Goal: Information Seeking & Learning: Learn about a topic

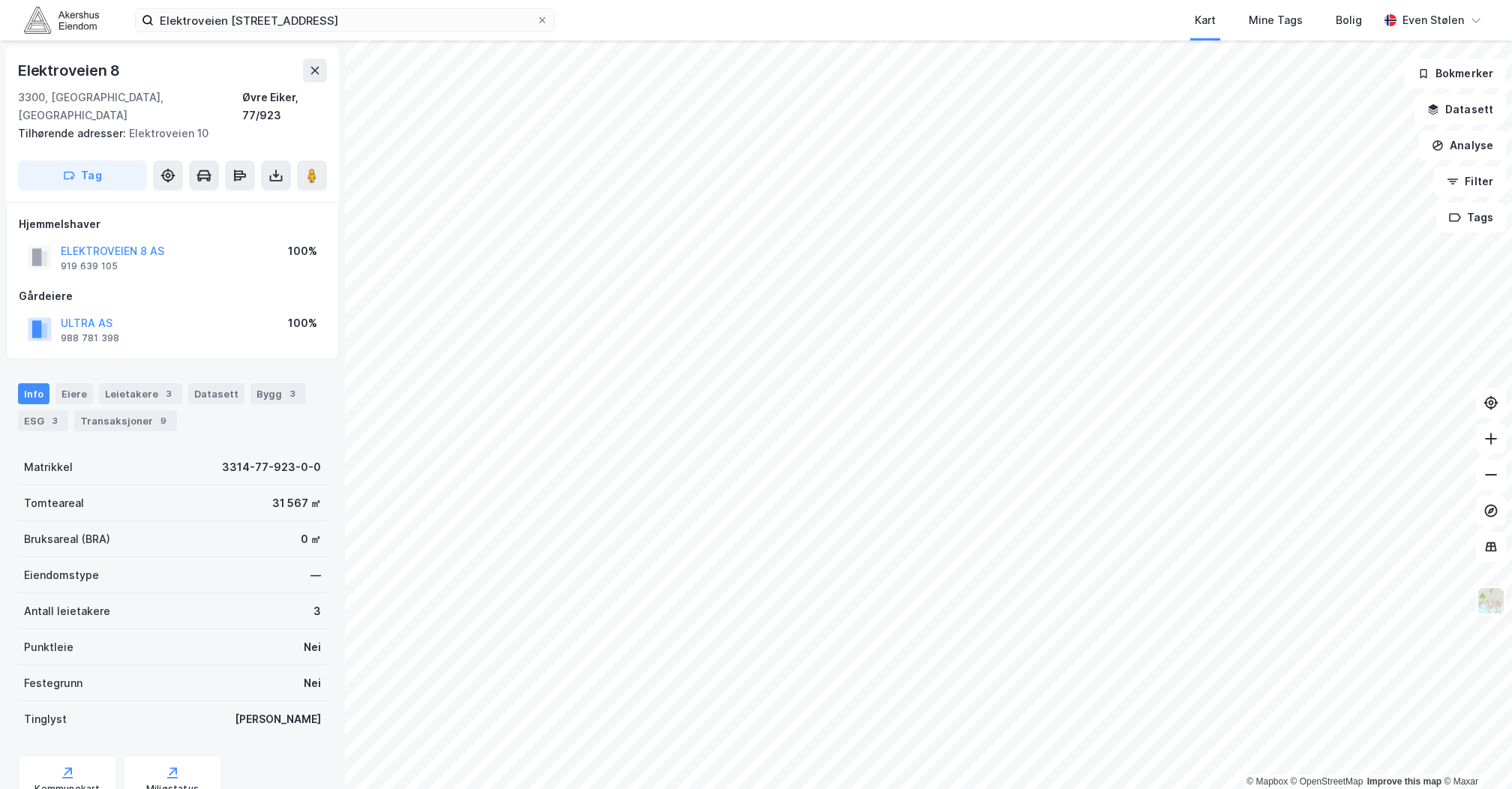
click at [65, 24] on img at bounding box center [61, 20] width 75 height 26
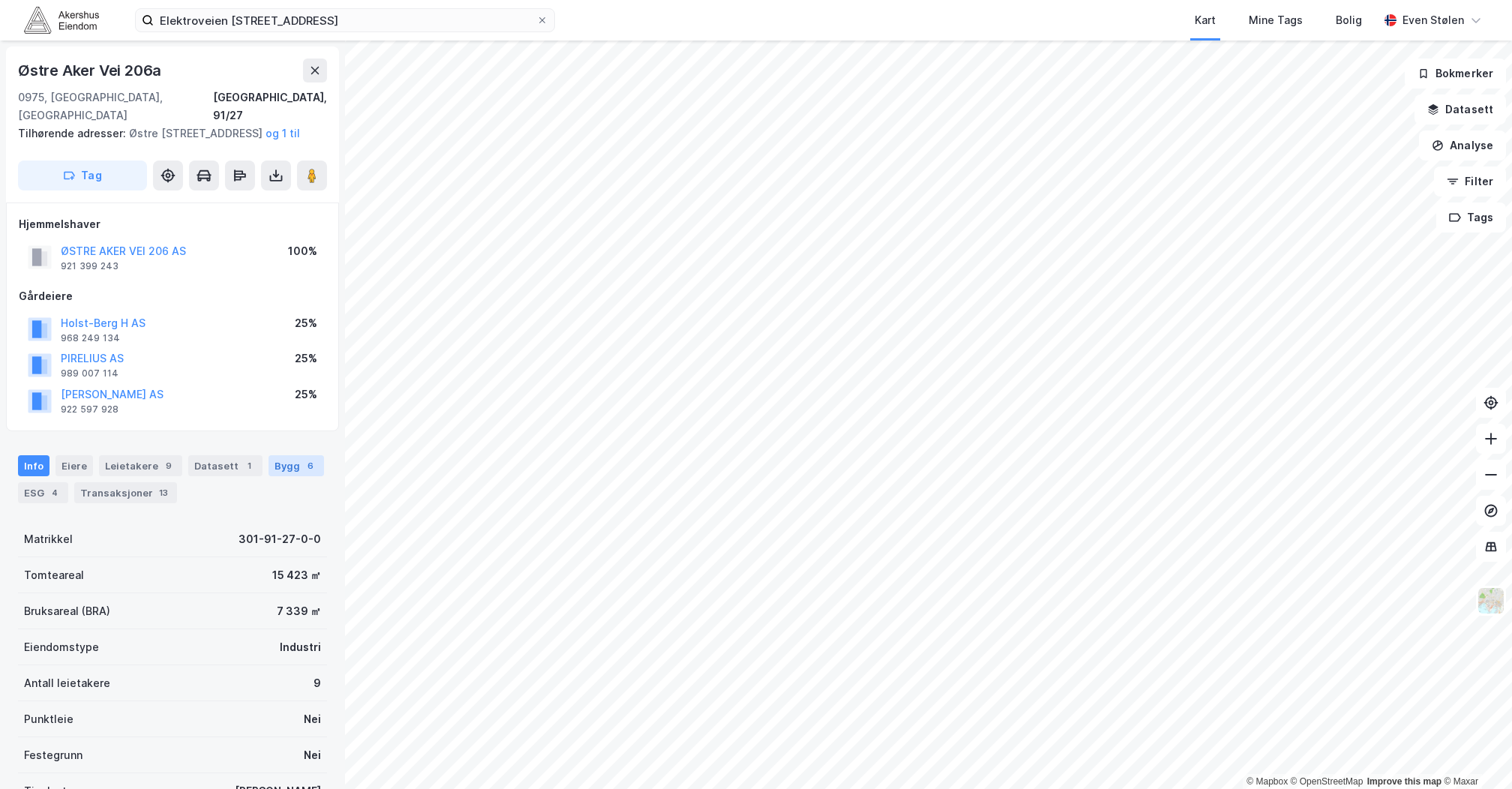
click at [278, 471] on div "Bygg 6" at bounding box center [296, 466] width 55 height 21
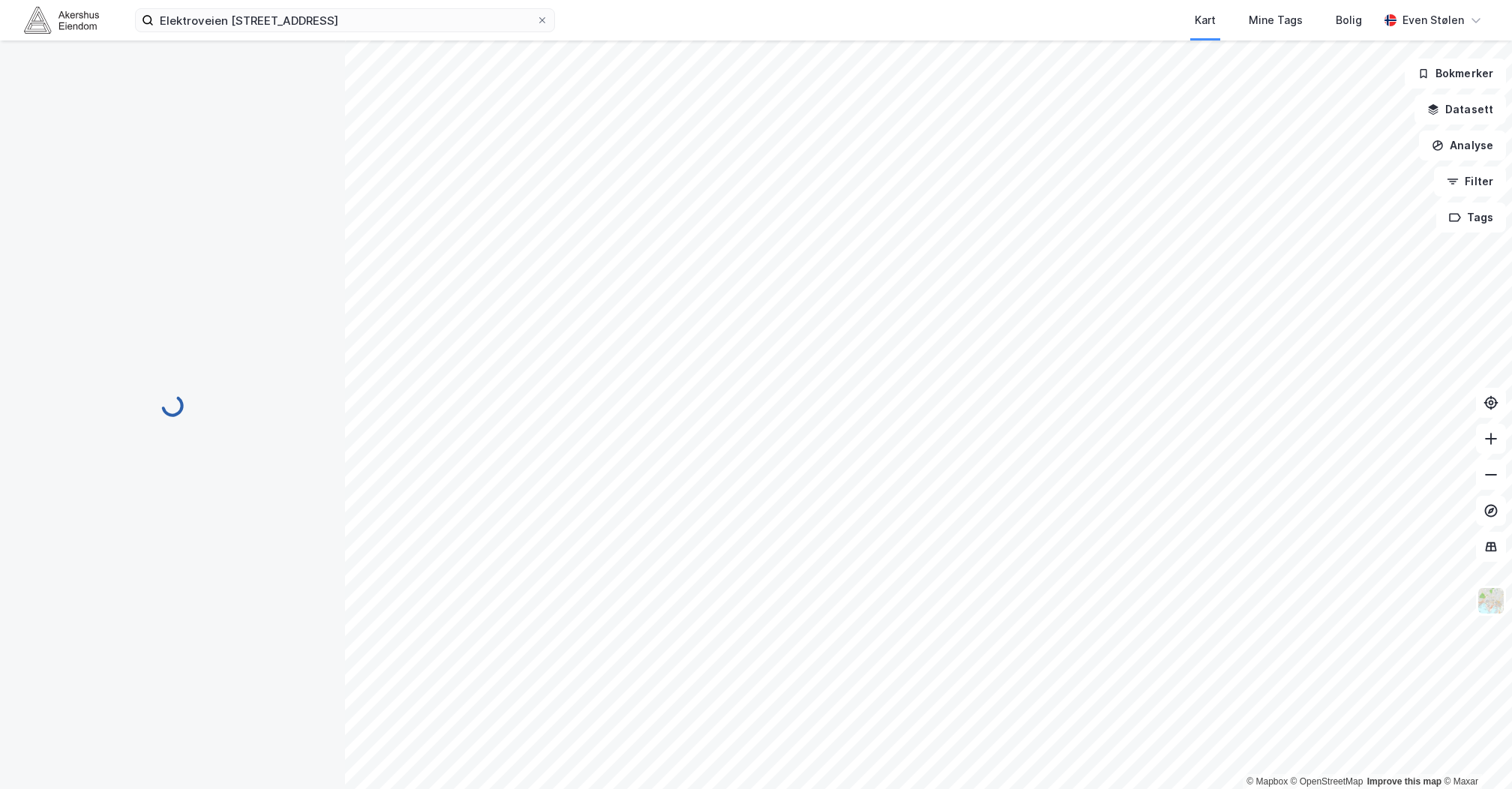
scroll to position [109, 0]
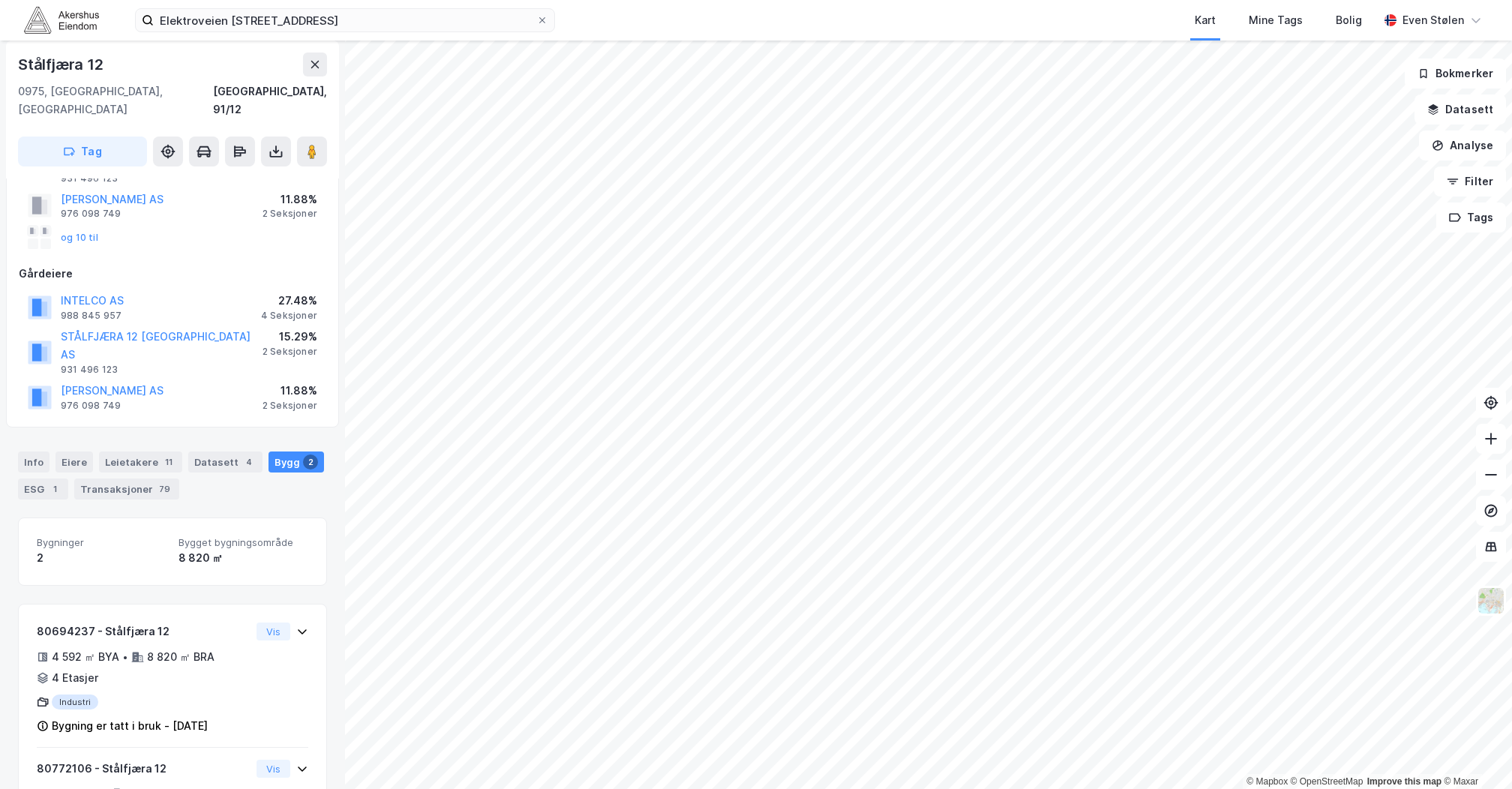
scroll to position [146, 0]
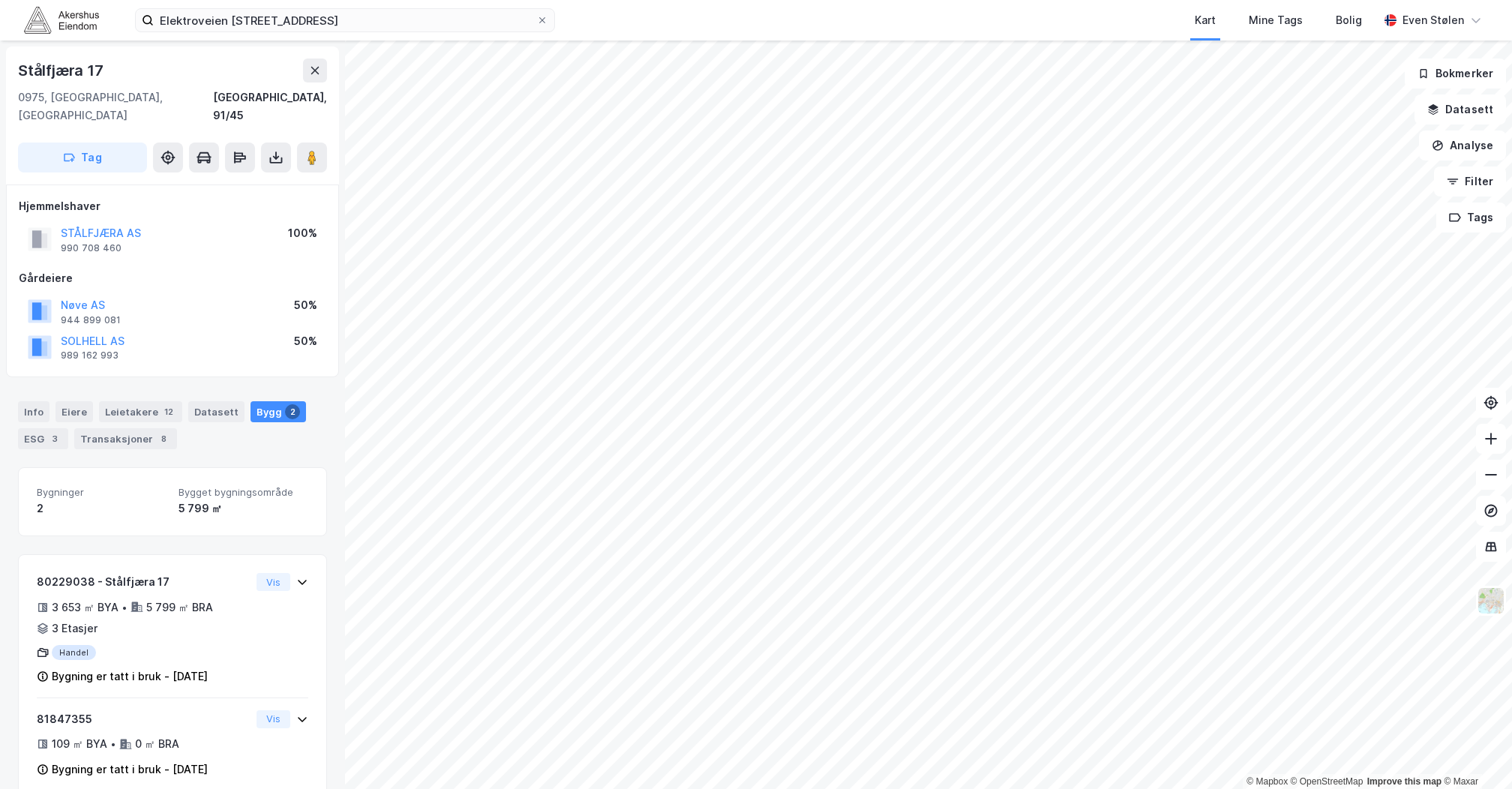
scroll to position [8, 0]
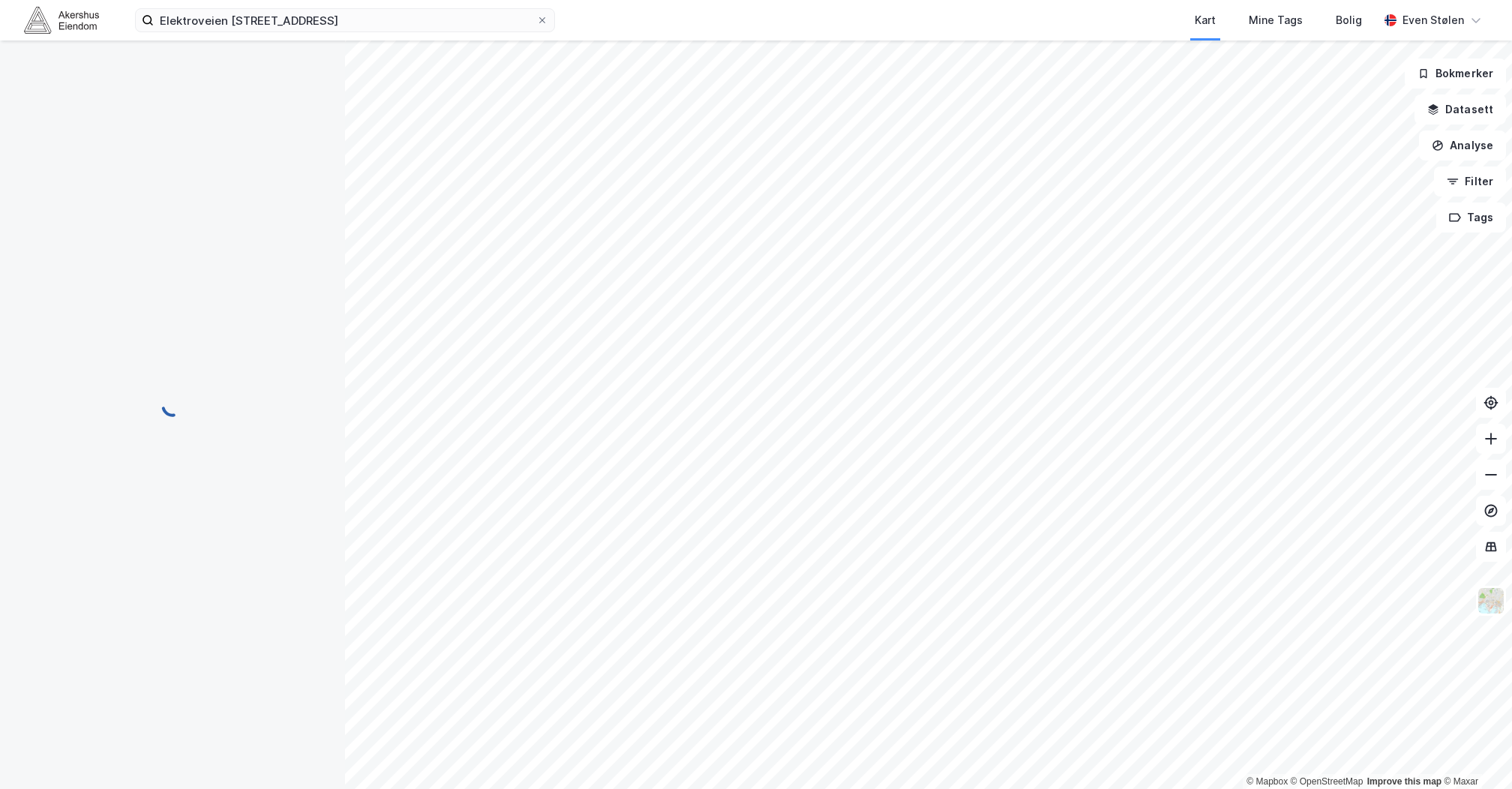
scroll to position [8, 0]
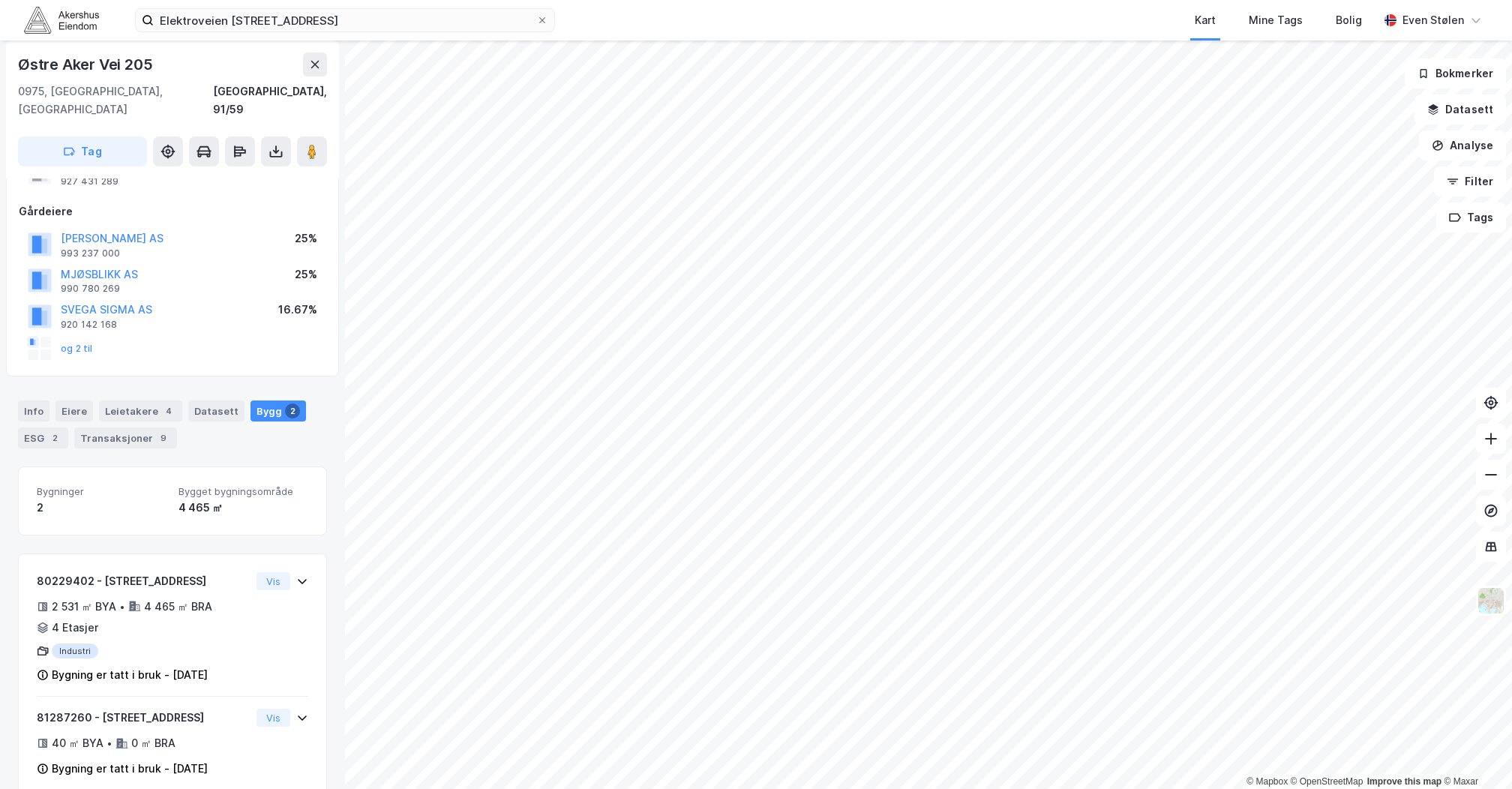
scroll to position [74, 0]
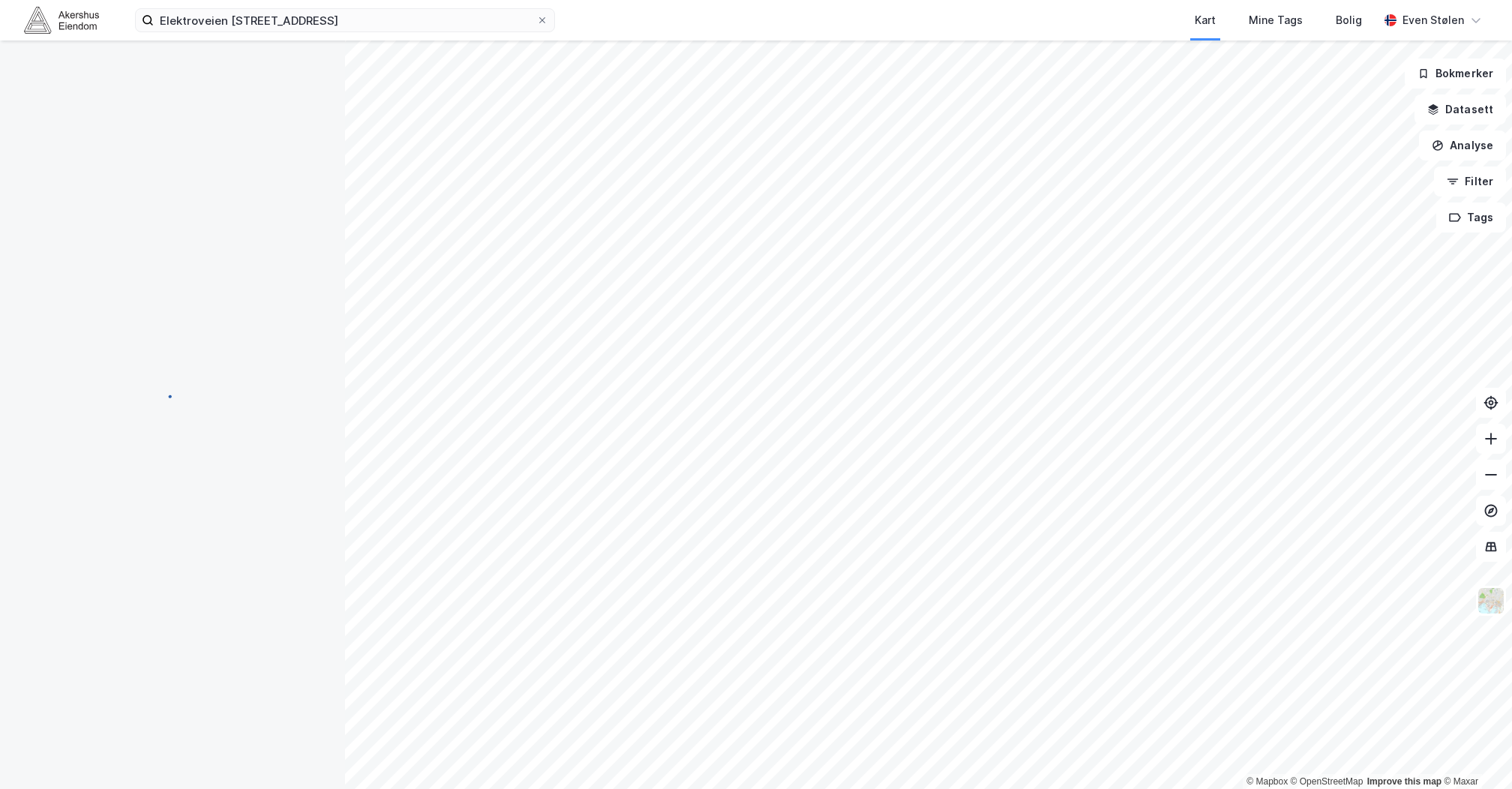
scroll to position [8, 0]
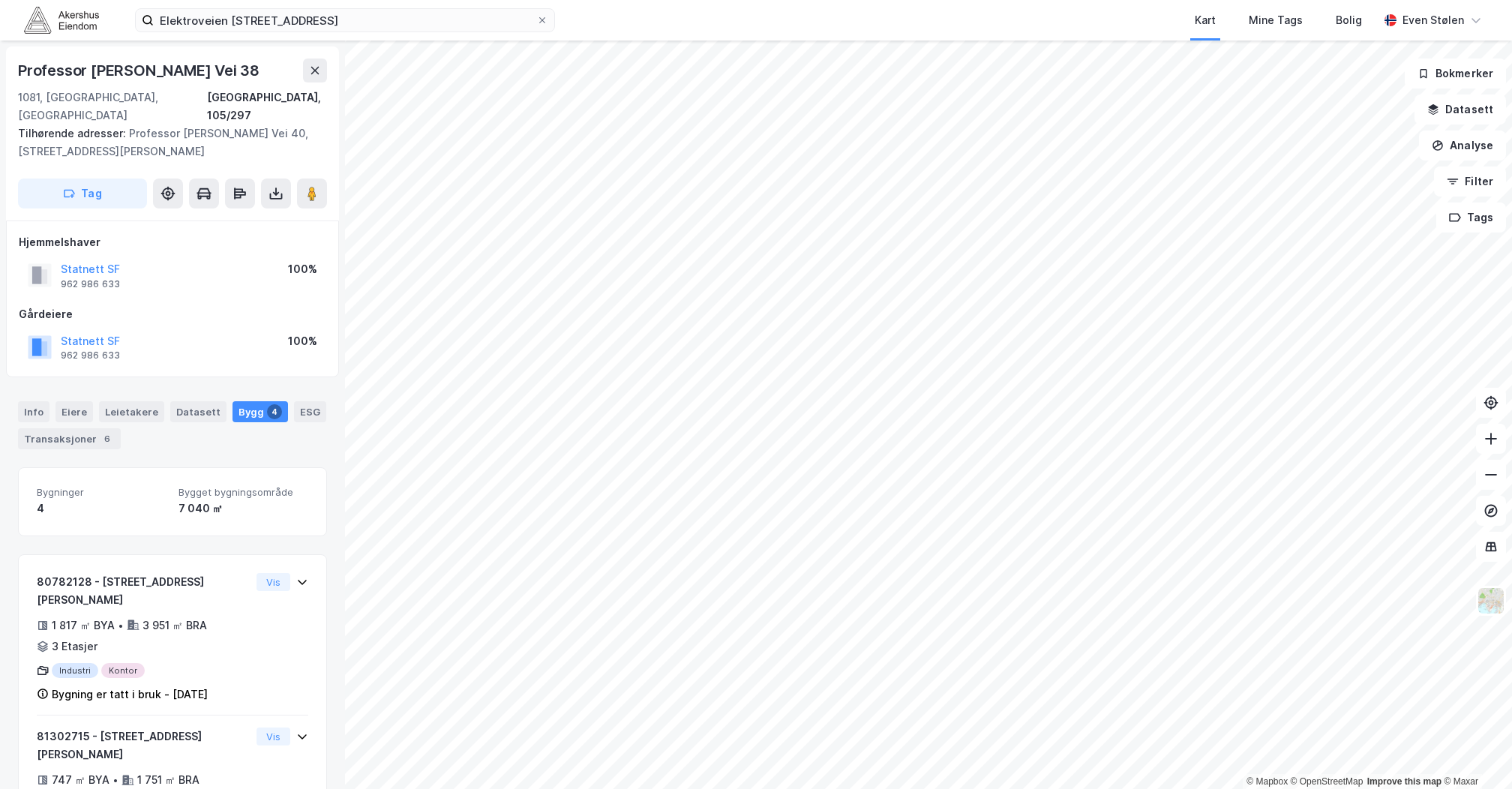
scroll to position [8, 0]
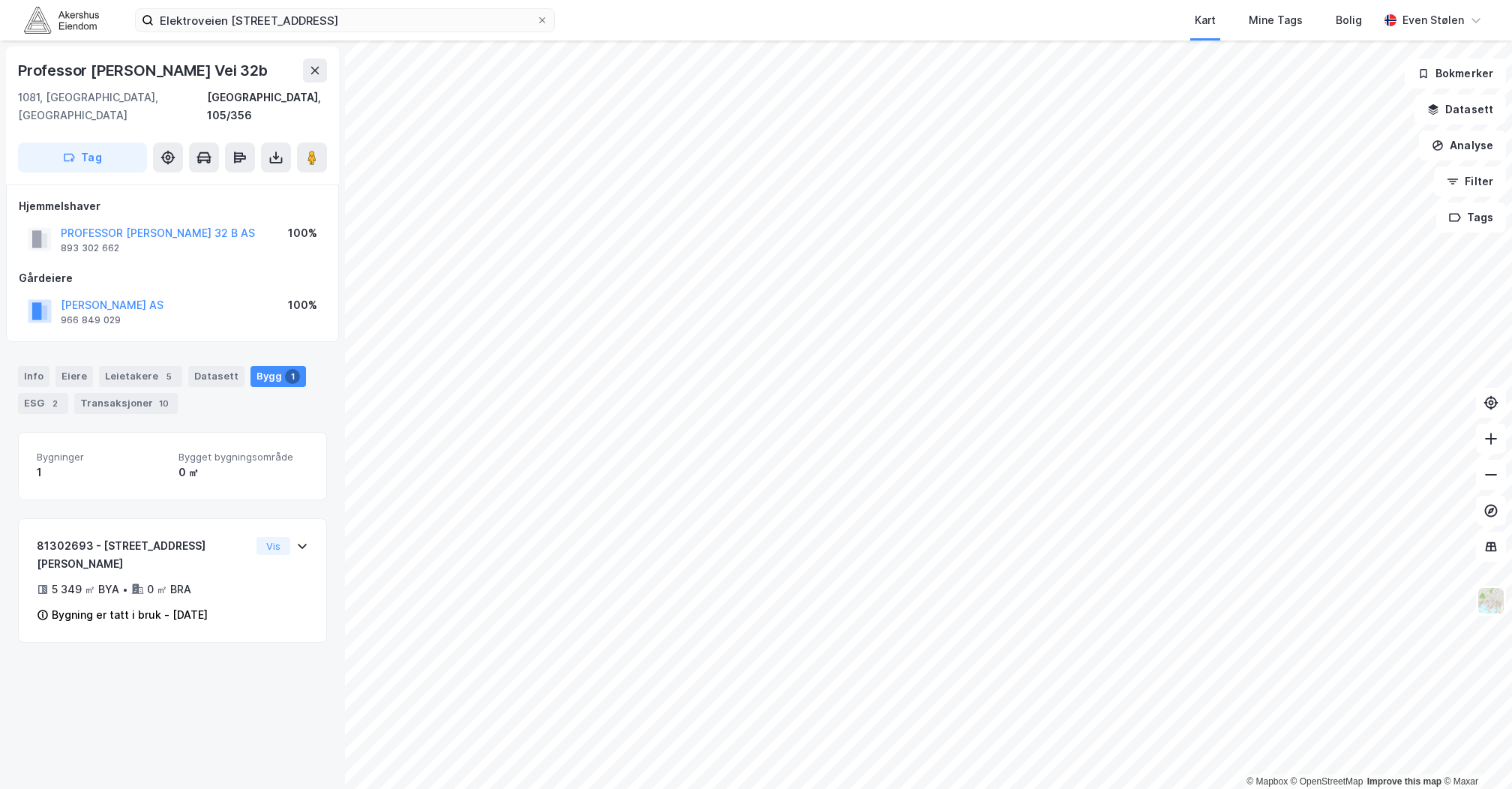
scroll to position [8, 0]
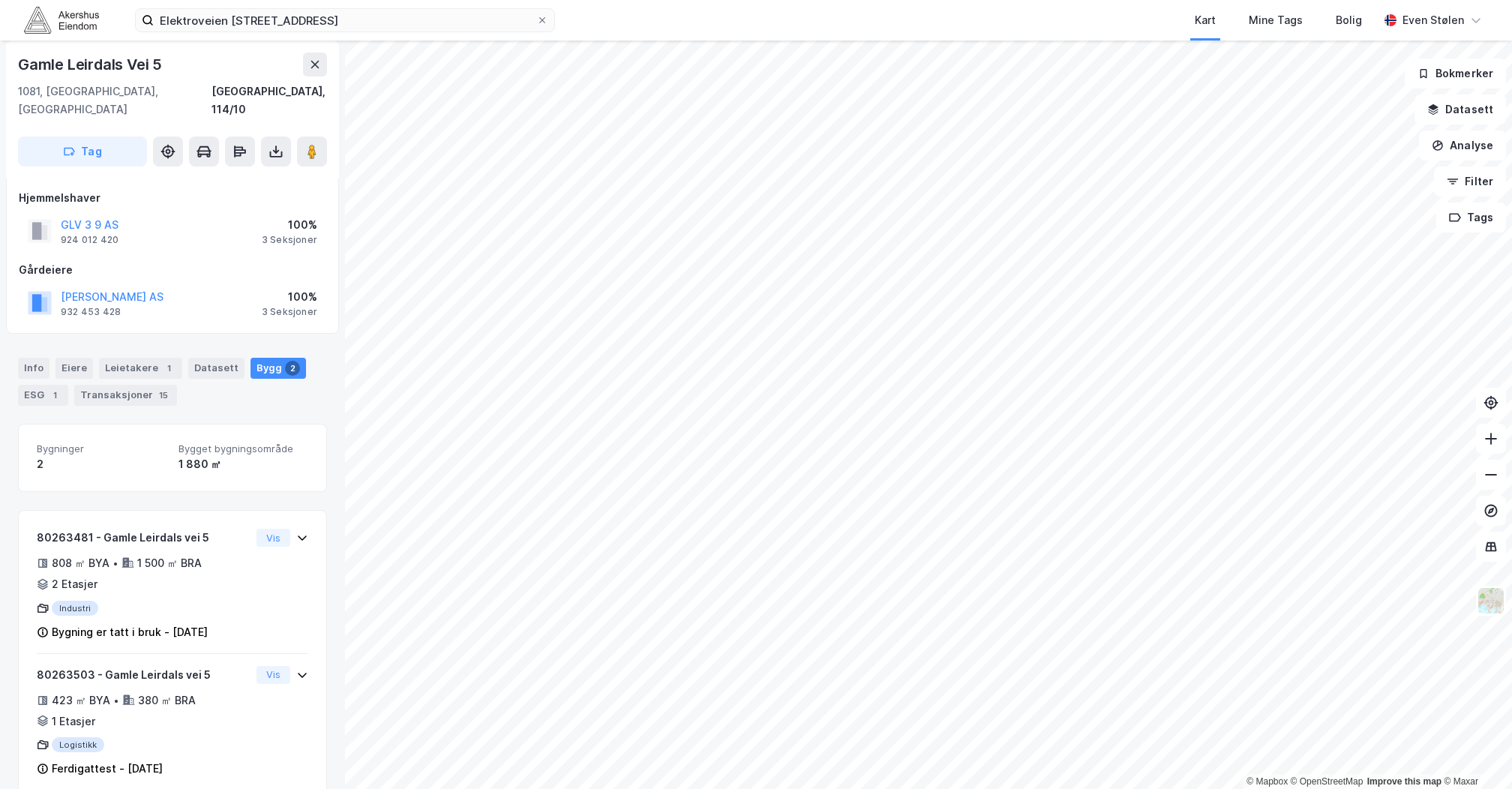
scroll to position [8, 0]
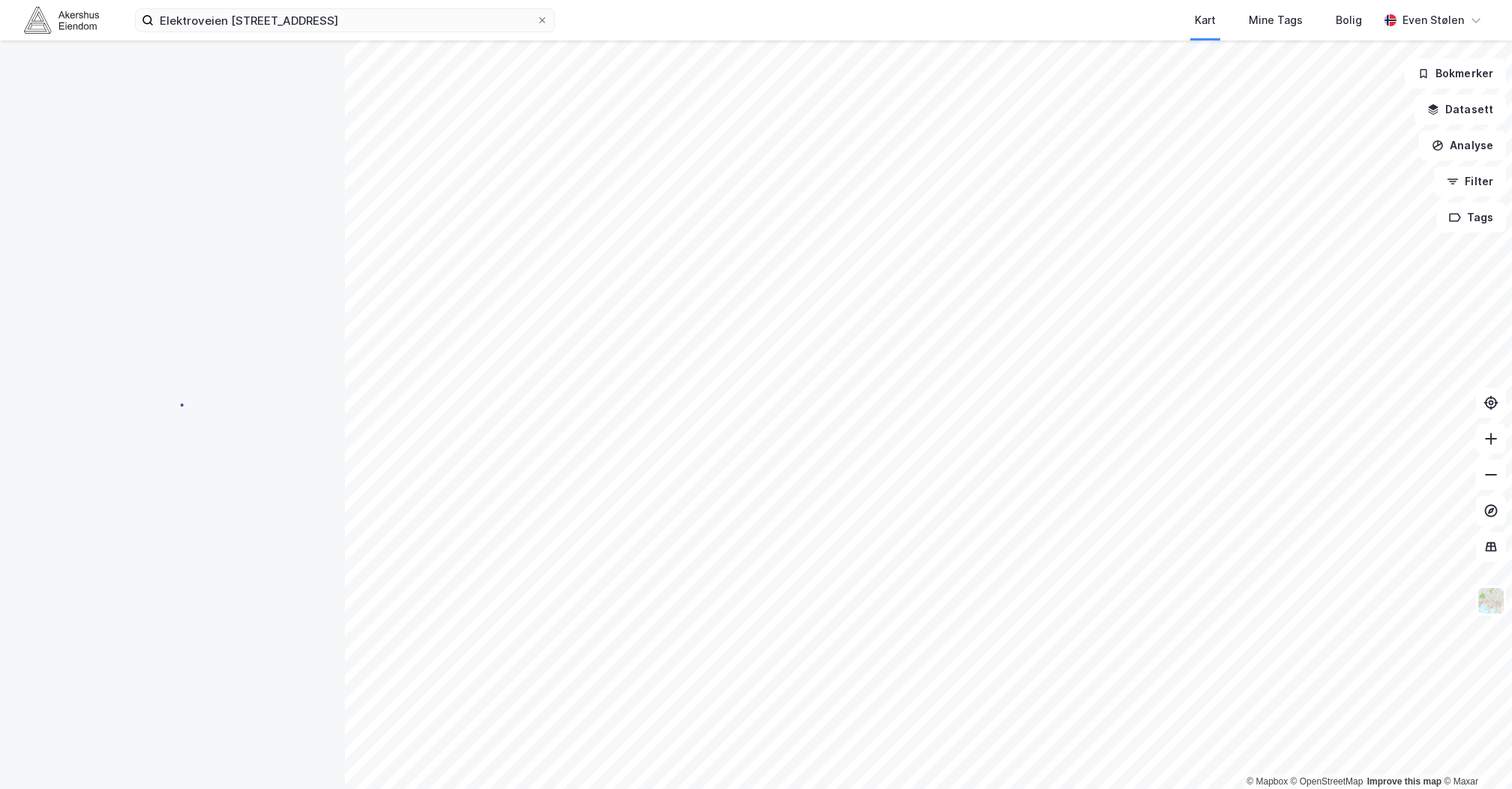
scroll to position [8, 0]
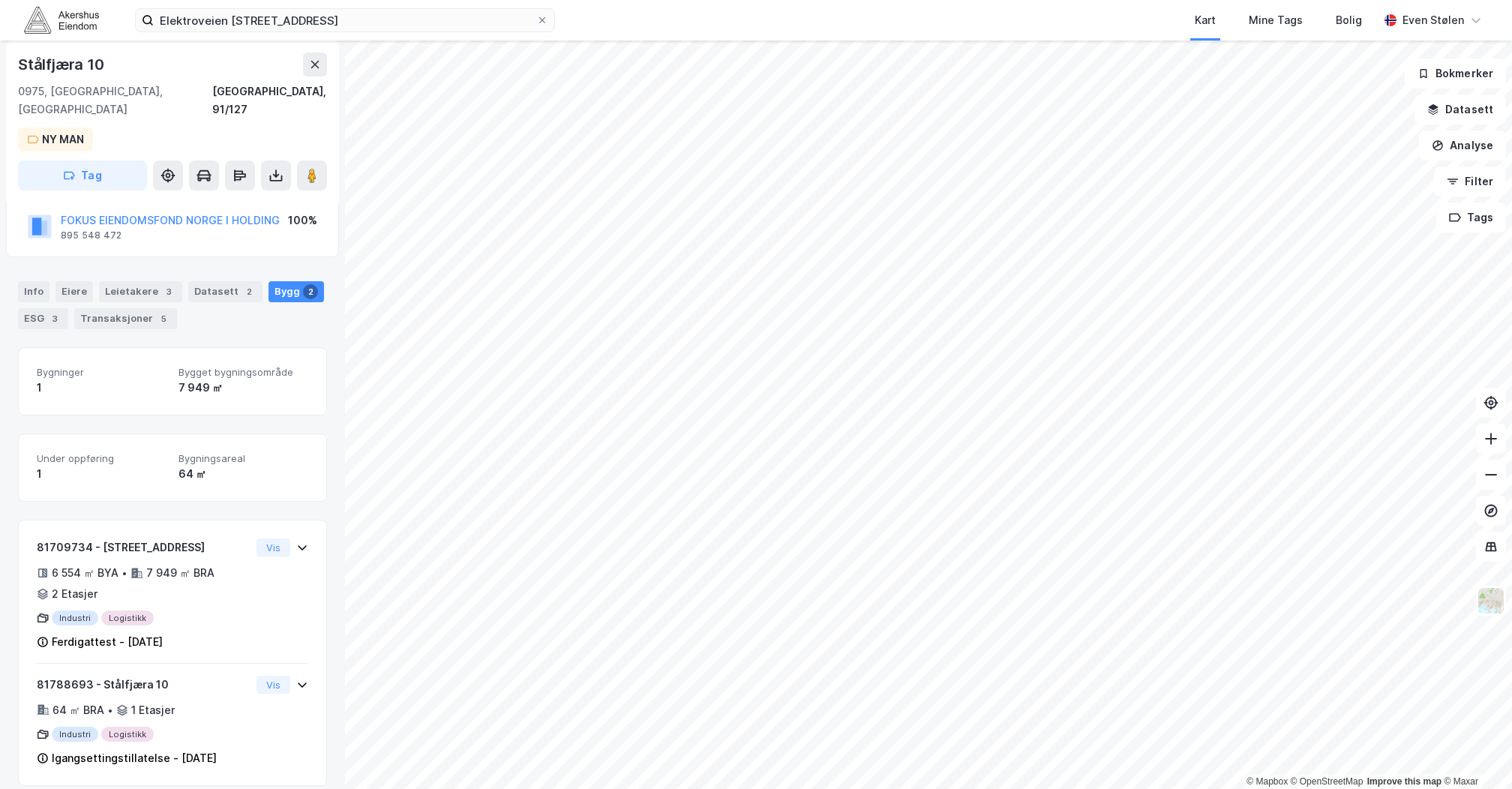
scroll to position [123, 0]
